Goal: Information Seeking & Learning: Learn about a topic

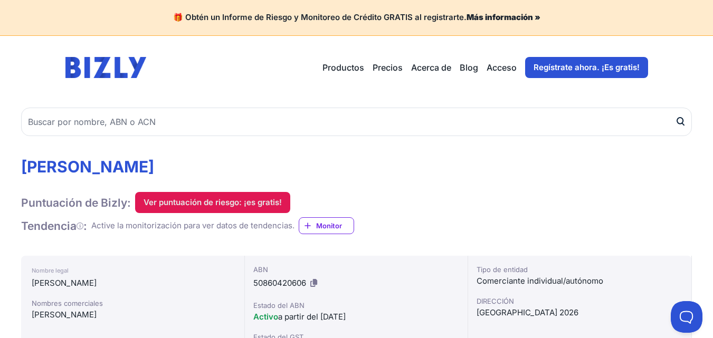
click at [228, 202] on font "Ver puntuación de riesgo: ¡es gratis!" at bounding box center [213, 202] width 138 height 10
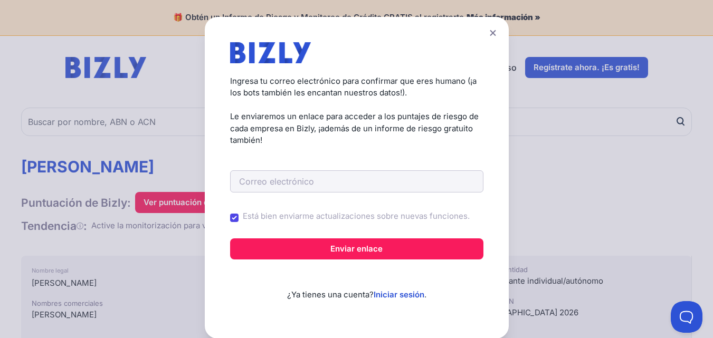
click at [491, 32] on icon at bounding box center [493, 33] width 6 height 7
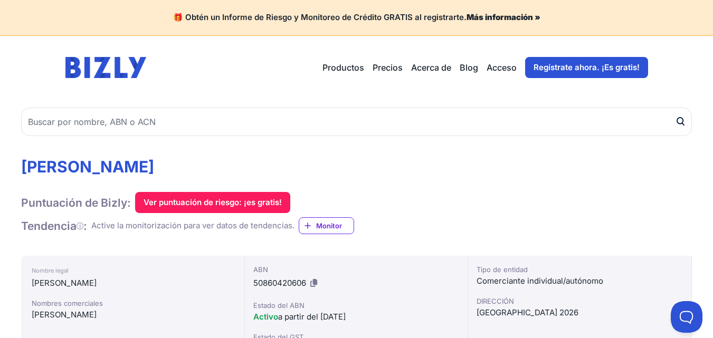
click at [328, 224] on font "Monitor" at bounding box center [329, 226] width 26 height 8
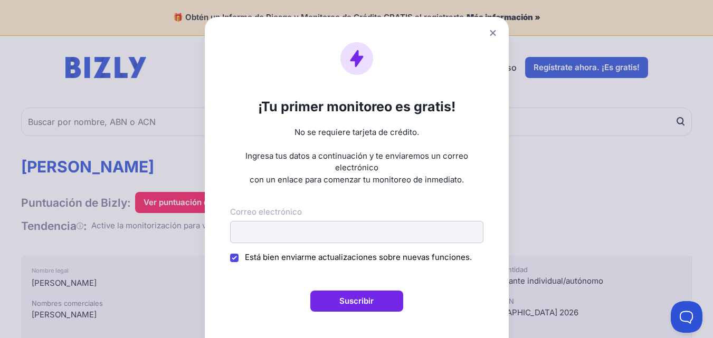
click at [495, 31] on icon at bounding box center [493, 33] width 6 height 6
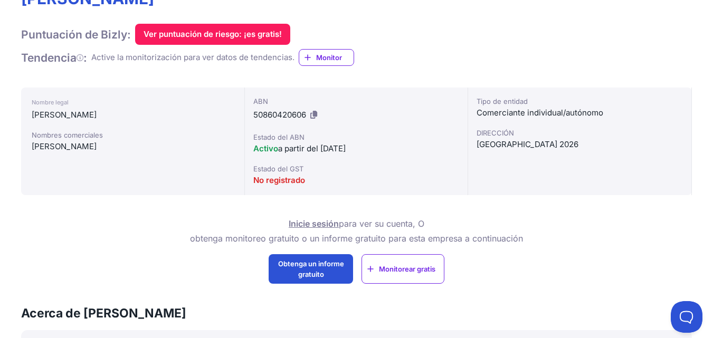
scroll to position [246, 0]
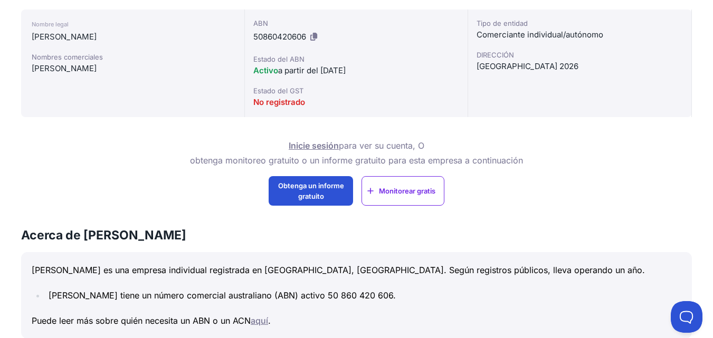
click at [263, 323] on font "aquí" at bounding box center [259, 320] width 17 height 11
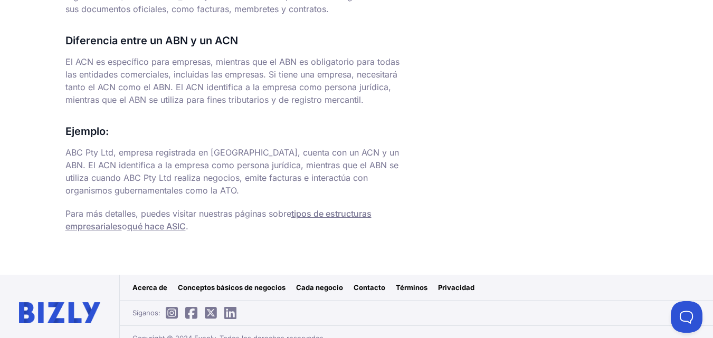
scroll to position [706, 0]
